Goal: Transaction & Acquisition: Purchase product/service

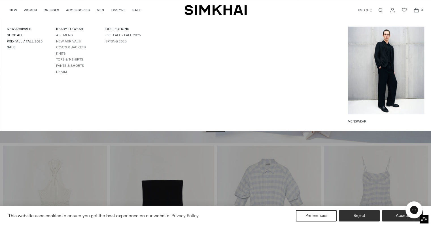
scroll to position [85, 0]
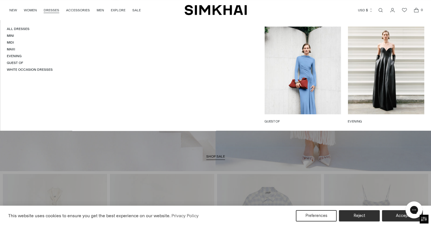
click at [52, 9] on link "DRESSES" at bounding box center [52, 10] width 16 height 12
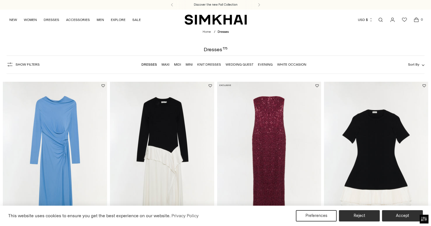
click at [0, 0] on img "Lorin Taffeta Knit Midi Dress" at bounding box center [0, 0] width 0 height 0
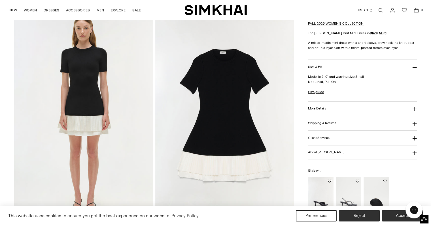
scroll to position [453, 0]
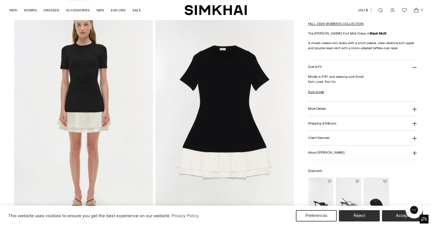
click at [222, 49] on img at bounding box center [224, 112] width 138 height 208
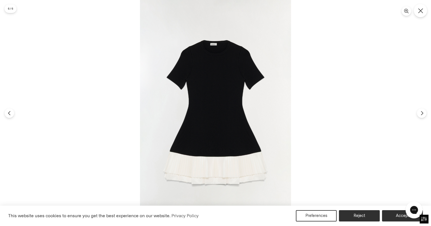
click at [420, 11] on icon "Close" at bounding box center [420, 10] width 5 height 5
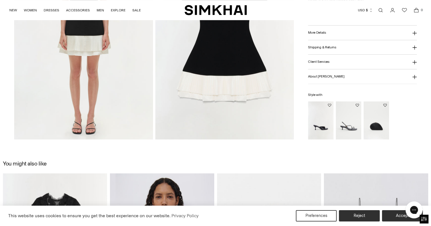
scroll to position [506, 0]
